Goal: Find contact information: Find contact information

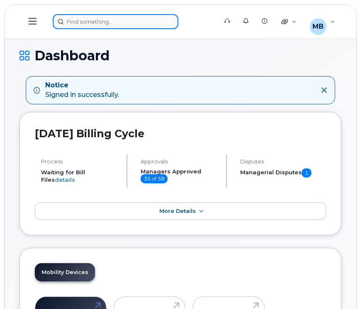
click at [124, 20] on div at bounding box center [132, 21] width 159 height 15
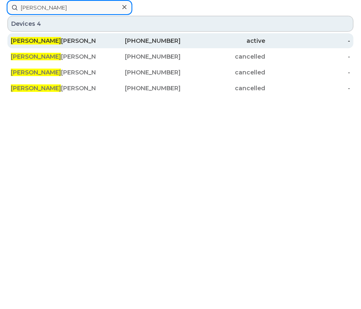
type input "[PERSON_NAME]"
click at [121, 38] on div "[PHONE_NUMBER]" at bounding box center [138, 41] width 85 height 8
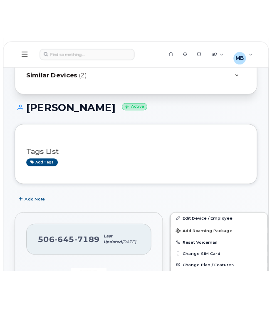
scroll to position [50, 0]
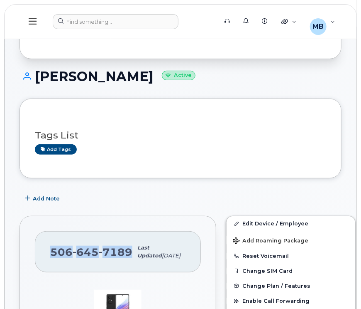
drag, startPoint x: 129, startPoint y: 258, endPoint x: 51, endPoint y: 262, distance: 77.8
click at [51, 258] on span "506 645 7189" at bounding box center [91, 251] width 82 height 12
copy span "506 645 7189"
